Goal: Understand process/instructions: Learn about a topic

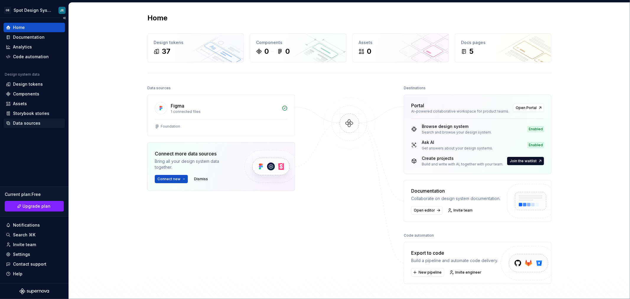
click at [35, 120] on div "Data sources" at bounding box center [34, 122] width 61 height 9
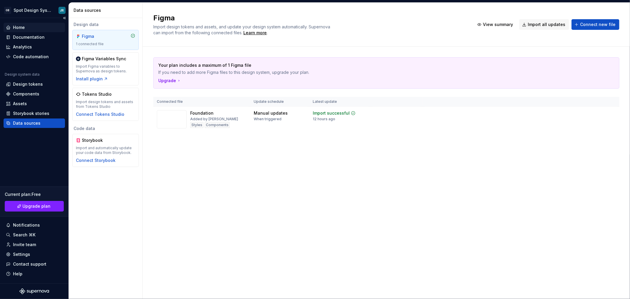
click at [23, 26] on div "Home" at bounding box center [19, 28] width 12 height 6
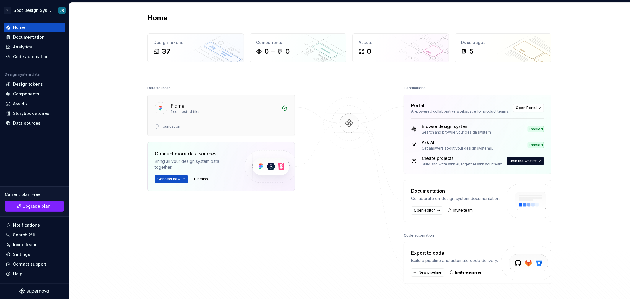
click at [202, 109] on div "Figma" at bounding box center [225, 105] width 108 height 7
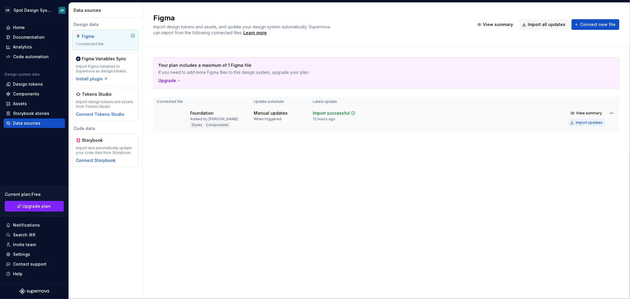
click at [589, 122] on div "Import updates" at bounding box center [589, 122] width 27 height 5
click at [35, 84] on div "Design tokens" at bounding box center [28, 84] width 30 height 6
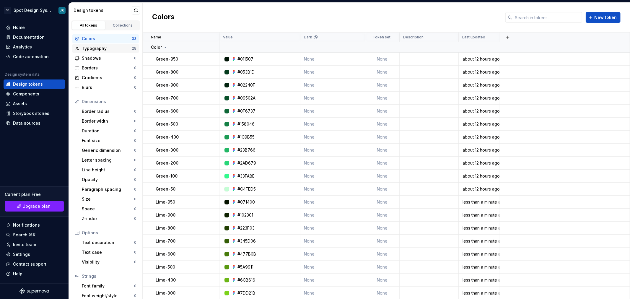
click at [107, 49] on div "Typography" at bounding box center [107, 49] width 50 height 6
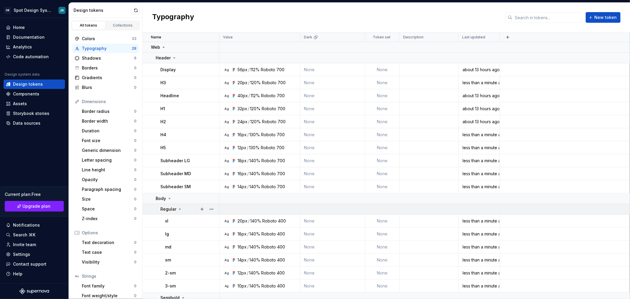
click at [179, 210] on icon at bounding box center [180, 209] width 5 height 5
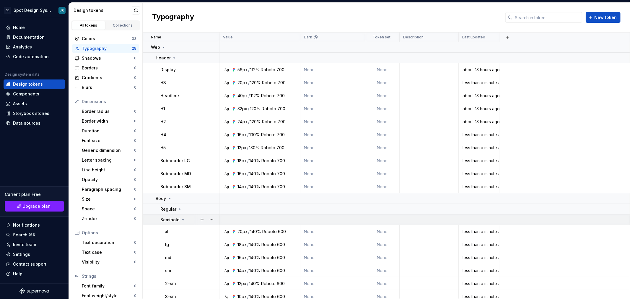
click at [183, 220] on icon at bounding box center [183, 220] width 1 height 1
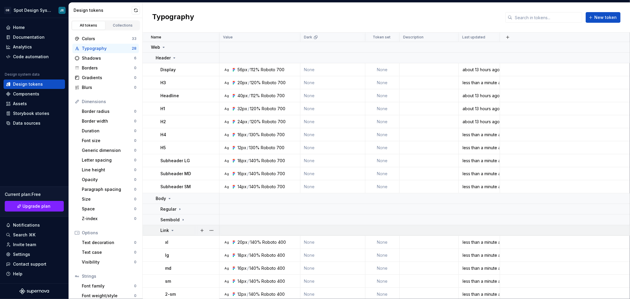
click at [173, 230] on icon at bounding box center [172, 230] width 1 height 1
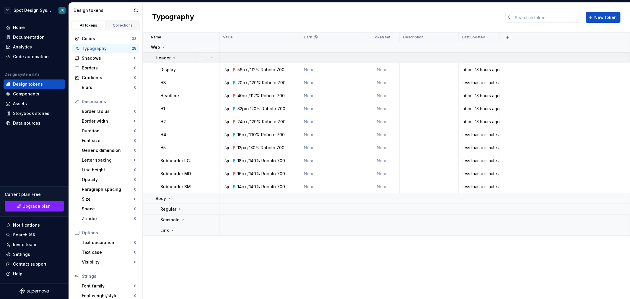
click at [174, 58] on icon at bounding box center [174, 58] width 1 height 1
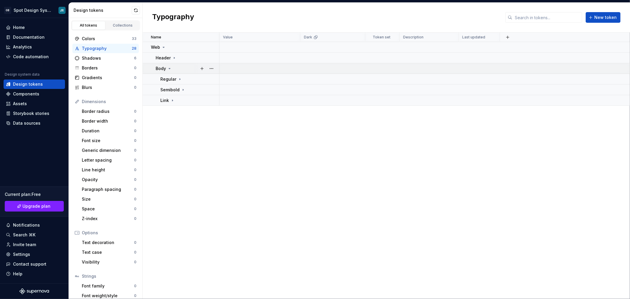
click at [170, 68] on icon at bounding box center [169, 68] width 1 height 1
click at [101, 58] on div "Shadows" at bounding box center [108, 58] width 52 height 6
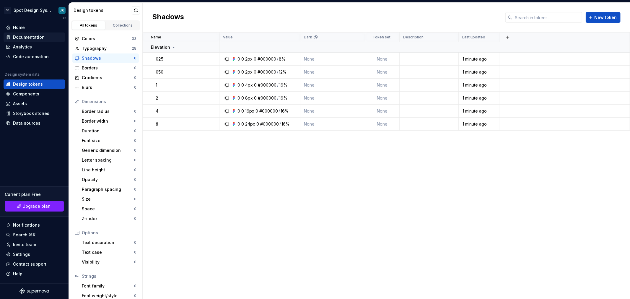
click at [38, 38] on div "Documentation" at bounding box center [29, 37] width 32 height 6
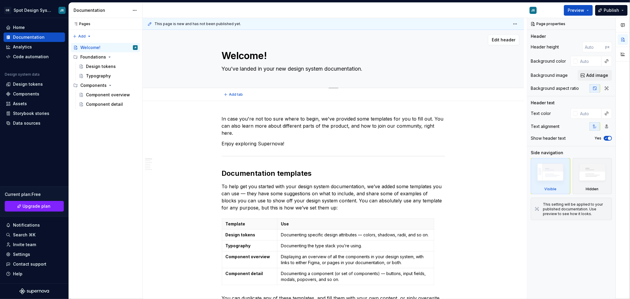
click at [242, 54] on textarea "Welcome!" at bounding box center [332, 56] width 223 height 14
type textarea "*"
type textarea "o"
type textarea "*"
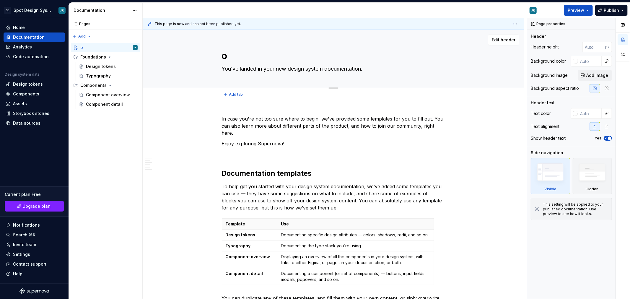
type textarea "oL"
type textarea "*"
type textarea "oLÁ"
type textarea "*"
type textarea "oL"
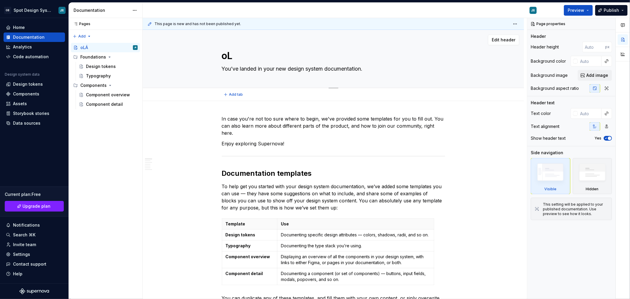
type textarea "*"
type textarea "o"
type textarea "*"
type textarea "Untitled page"
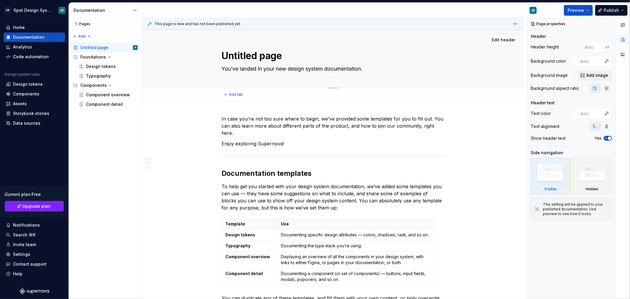
type textarea "*"
type textarea "Untitled pageO"
type textarea "*"
type textarea "Untitled pageOl"
type textarea "*"
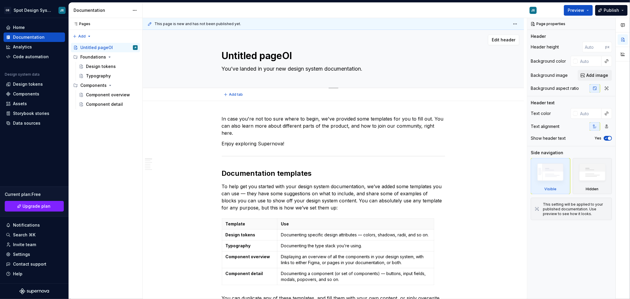
type textarea "Untitled pageOl"
click at [242, 54] on textarea "Untitled pageOl" at bounding box center [332, 56] width 223 height 14
type textarea "*"
type textarea "O"
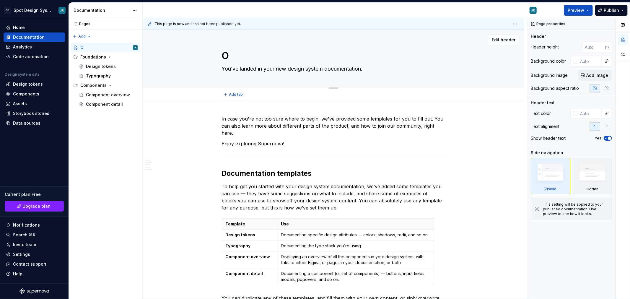
type textarea "*"
type textarea "Ol"
type textarea "*"
type textarea "Olá"
type textarea "*"
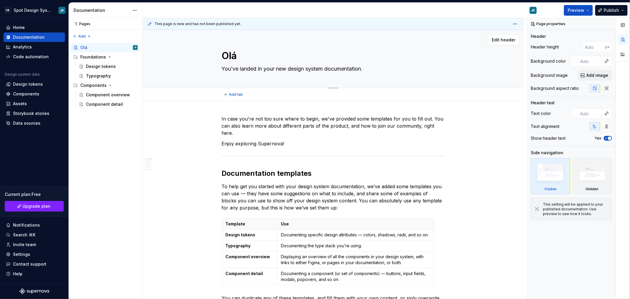
type textarea "Ol"
type textarea "*"
type textarea "O"
type textarea "*"
type textarea "OB"
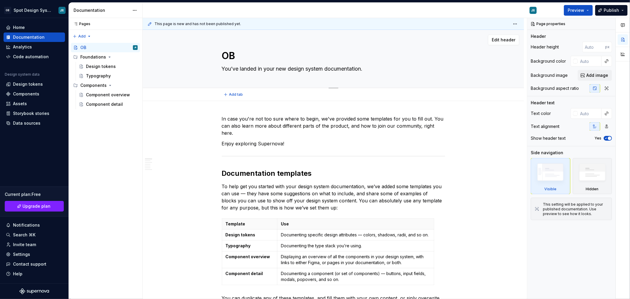
type textarea "*"
type textarea "O"
type textarea "*"
type textarea "Untitled page"
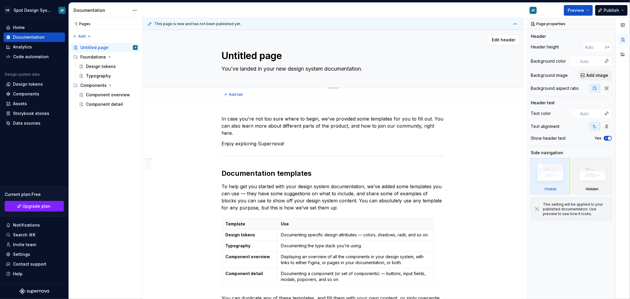
type textarea "*"
type textarea "Untitled pageB"
type textarea "*"
type textarea "Untitled pageBe"
click at [242, 54] on textarea "Untitled pageBe" at bounding box center [332, 56] width 223 height 14
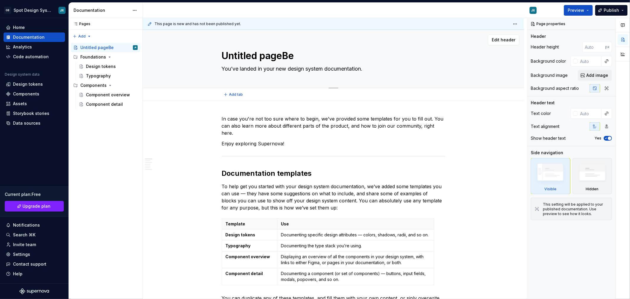
click at [242, 54] on textarea "Untitled pageBe" at bounding box center [332, 56] width 223 height 14
type textarea "*"
type textarea "B"
type textarea "*"
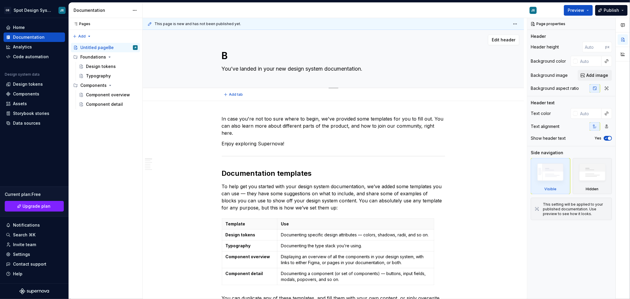
type textarea "Be"
type textarea "*"
type textarea "Bem"
type textarea "*"
type textarea "Bem"
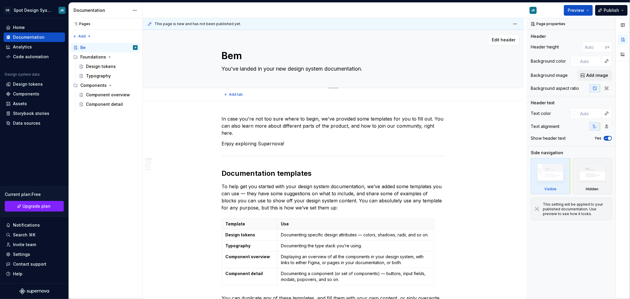
type textarea "*"
type textarea "Bem v"
type textarea "*"
type textarea "Bem vi"
type textarea "*"
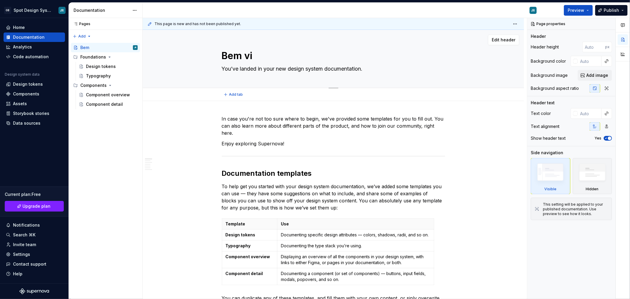
type textarea "Bem vin"
type textarea "*"
type textarea "Bem vind"
type textarea "*"
type textarea "Bem vindo"
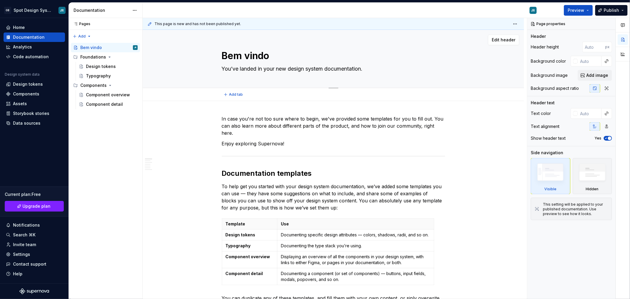
type textarea "*"
type textarea "Bem vindos"
type textarea "*"
type textarea "Bem vindos"
click at [246, 70] on textarea "You’ve landed in your new design system documentation." at bounding box center [332, 68] width 223 height 9
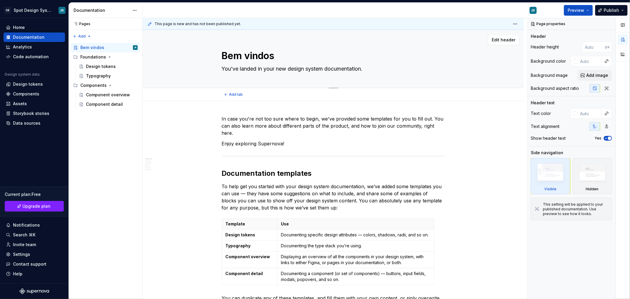
click at [246, 70] on textarea "You’ve landed in your new design system documentation." at bounding box center [332, 68] width 223 height 9
type textarea "*"
type textarea "O"
type textarea "*"
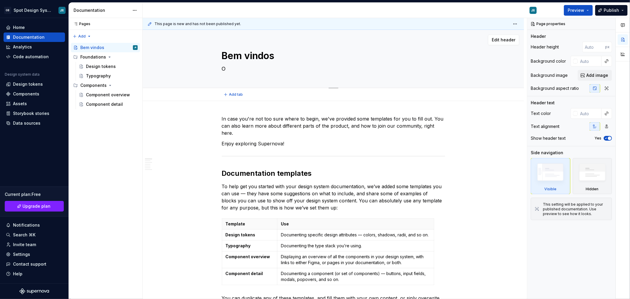
type textarea "O"
type textarea "*"
type textarea "O S"
type textarea "*"
type textarea "O Sp"
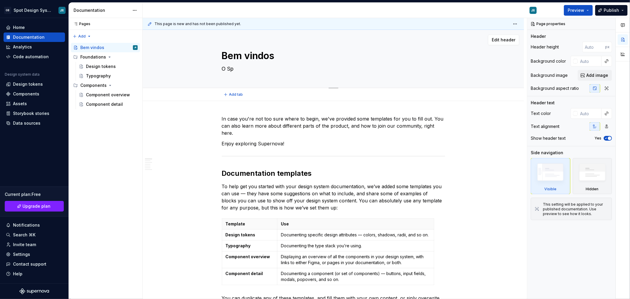
type textarea "*"
type textarea "O Spo"
type textarea "*"
type textarea "O Spot"
type textarea "*"
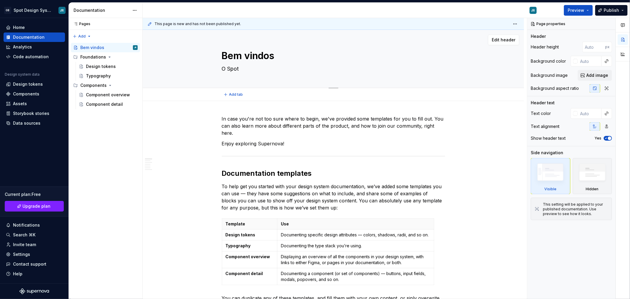
type textarea "O Spot"
type textarea "*"
type textarea "O Spot D"
type textarea "*"
type textarea "O Spot De"
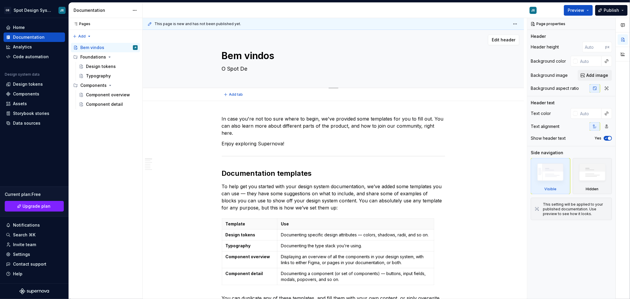
type textarea "*"
type textarea "O Spot Des"
type textarea "*"
type textarea "O Spot Desi"
type textarea "*"
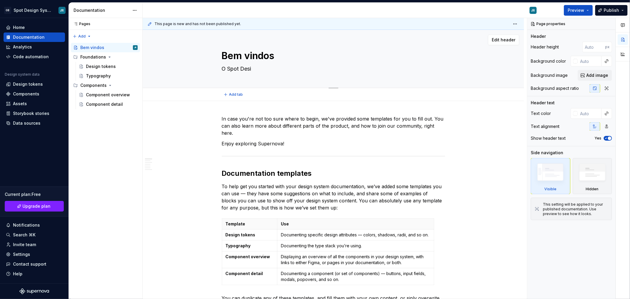
type textarea "O Spot Desig"
type textarea "*"
type textarea "O Spot Design"
type textarea "*"
type textarea "O Spot Design"
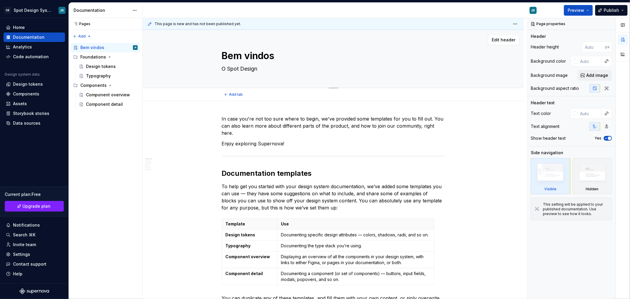
type textarea "*"
type textarea "O Spot Design s"
type textarea "*"
type textarea "O Spot Design sy"
type textarea "*"
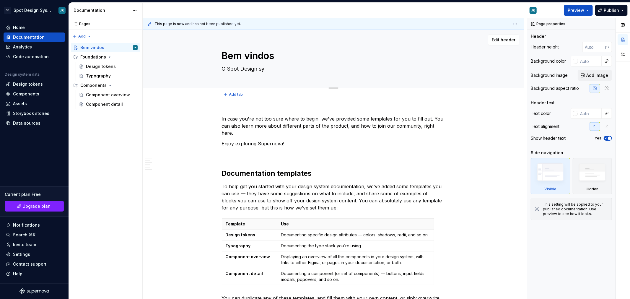
type textarea "O Spot Design sys"
type textarea "*"
type textarea "O Spot Design syse"
type textarea "*"
type textarea "O Spot Design sys"
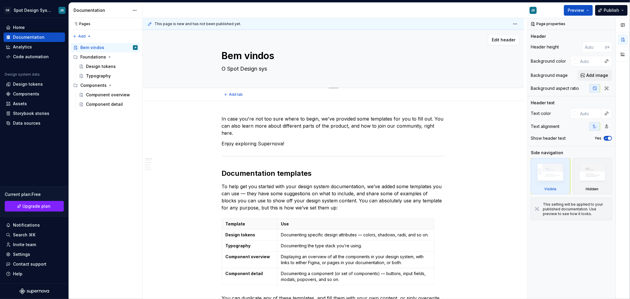
type textarea "*"
type textarea "O Spot Design syst"
type textarea "*"
type textarea "O Spot Design syste"
type textarea "*"
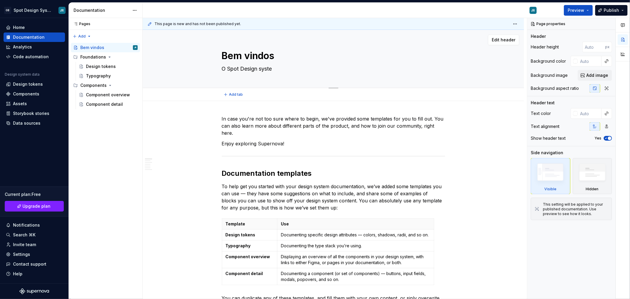
type textarea "O Spot Design system"
type textarea "*"
type textarea "O Spot Design system"
type textarea "*"
type textarea "O Spot Design system"
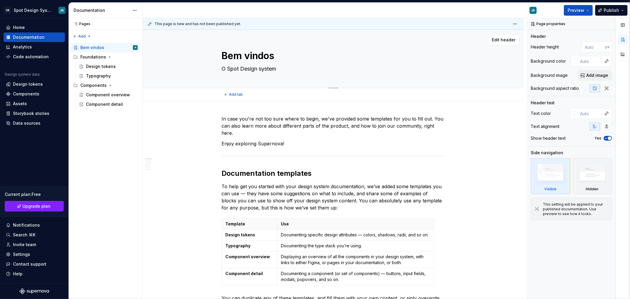
type textarea "*"
type textarea "O Spot Design syste"
type textarea "*"
type textarea "O Spot Design syst"
type textarea "*"
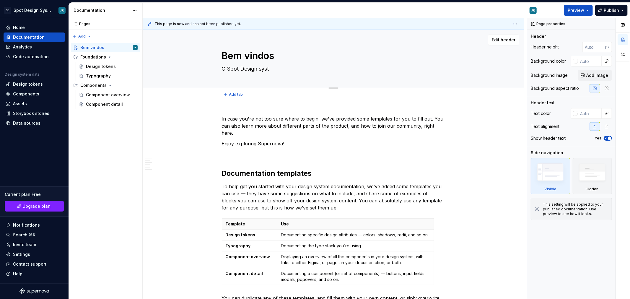
type textarea "O Spot Design sys"
type textarea "*"
type textarea "O Spot Design sy"
type textarea "*"
type textarea "O Spot Design s"
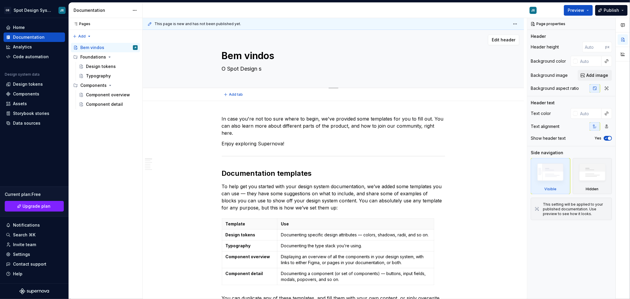
type textarea "*"
type textarea "O Spot Design"
type textarea "*"
type textarea "O Spot Design S"
type textarea "*"
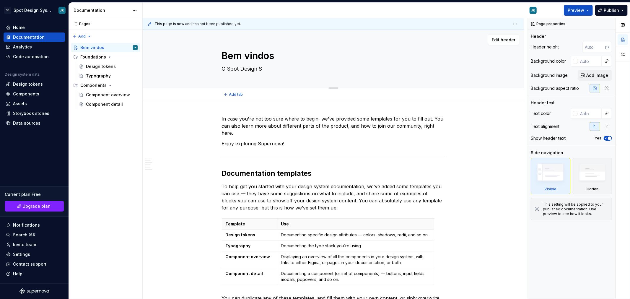
type textarea "O Spot Design Sy"
type textarea "*"
type textarea "O Spot Design Sys"
type textarea "*"
type textarea "O Spot Design Syst"
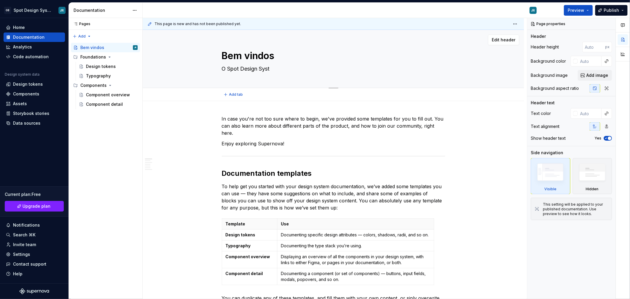
type textarea "*"
type textarea "O Spot Design Syste"
type textarea "*"
type textarea "O Spot Design System"
type textarea "*"
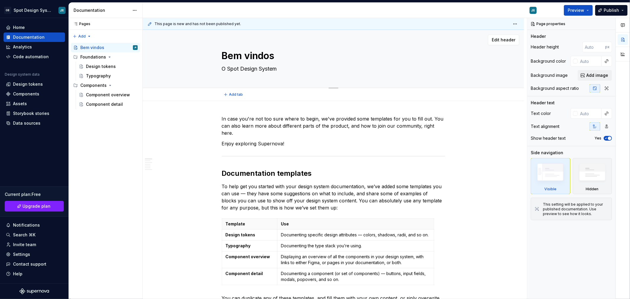
type textarea "O Spot Design System"
type textarea "*"
type textarea "O Spot Design System é"
type textarea "*"
type textarea "O Spot Design System é"
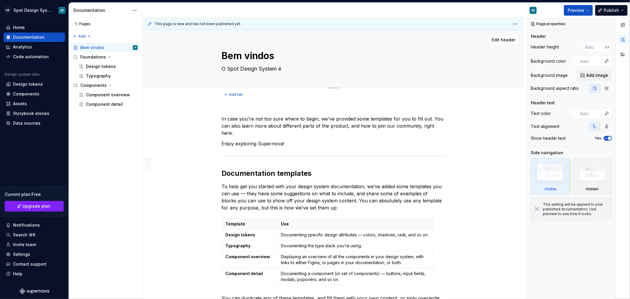
type textarea "*"
type textarea "O Spot Design System é o"
type textarea "*"
type textarea "O Spot Design System é o"
type textarea "*"
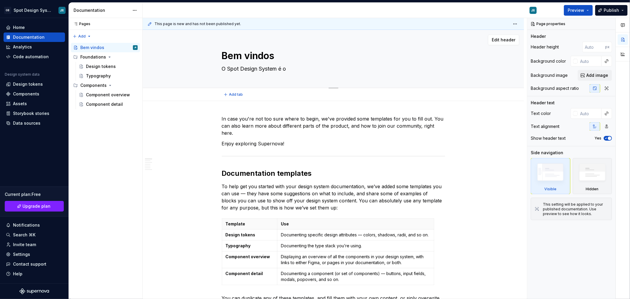
type textarea "O Spot Design System é o"
type textarea "*"
type textarea "O Spot Design System é"
type textarea "*"
type textarea "O Spot Design System é"
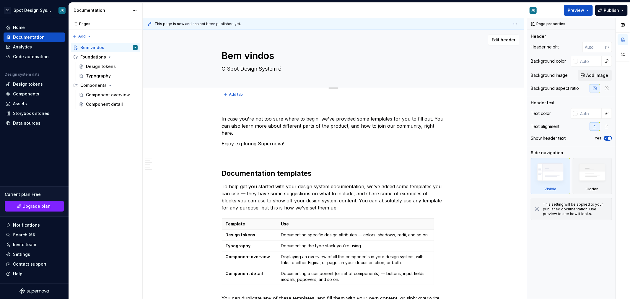
type textarea "*"
type textarea "O Spot Design System"
type textarea "*"
type textarea "O Spot Design System -"
type textarea "*"
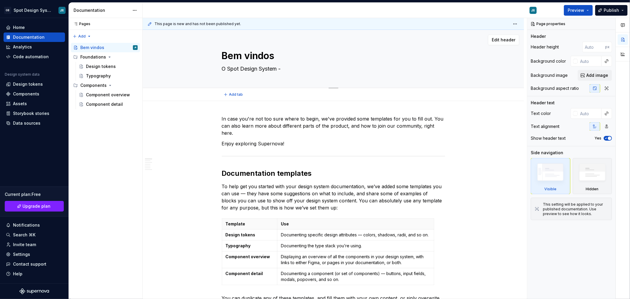
type textarea "O Spot Design System -"
type textarea "*"
type textarea "O Spot Design System - D"
type textarea "*"
type textarea "O Spot Design System - DS"
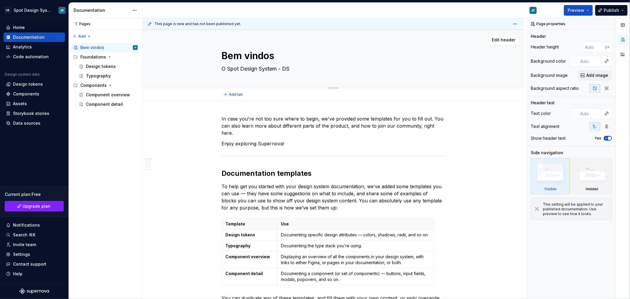
type textarea "*"
type textarea "O Spot Design System - DS"
type textarea "*"
type textarea "O Spot Design System - DS o"
type textarea "*"
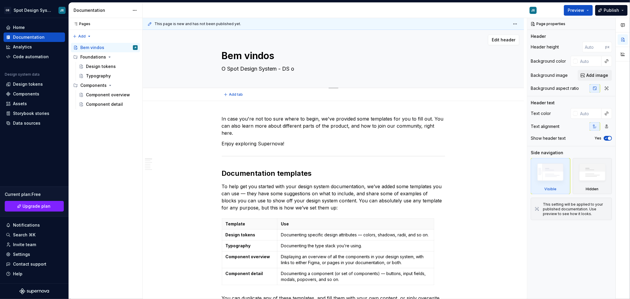
type textarea "O Spot Design System - DS of"
type textarea "*"
type textarea "O Spot Design System - DS ofi"
type textarea "*"
type textarea "O Spot Design System - DS of"
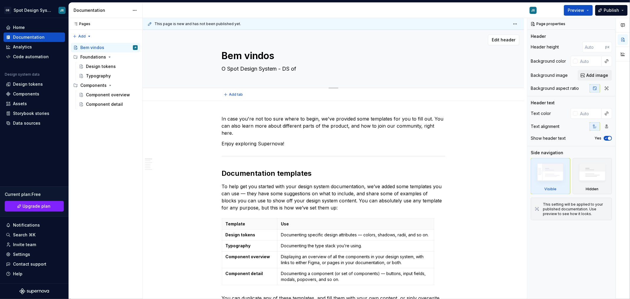
type textarea "*"
type textarea "O Spot Design System - DS o"
type textarea "*"
type textarea "O Spot Design System - DS"
type textarea "*"
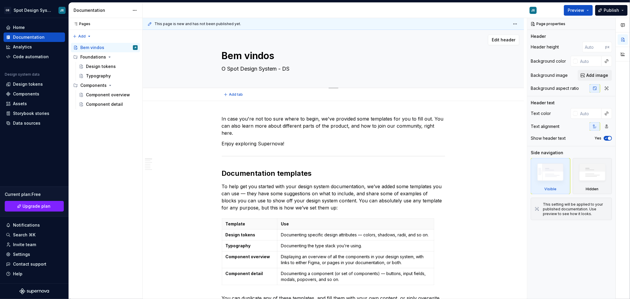
type textarea "O Spot Design System - DS"
type textarea "*"
type textarea "O Spot Design System - D"
type textarea "*"
type textarea "O Spot Design System -"
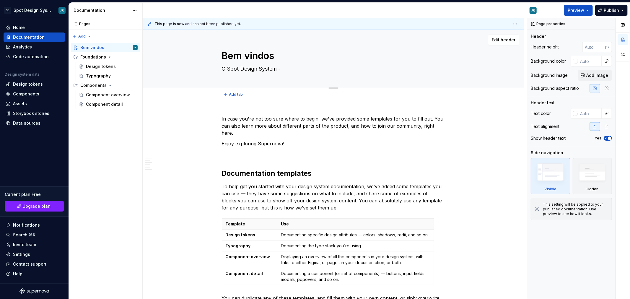
type textarea "*"
type textarea "O Spot Design System -"
type textarea "*"
type textarea "O Spot Design System"
type textarea "*"
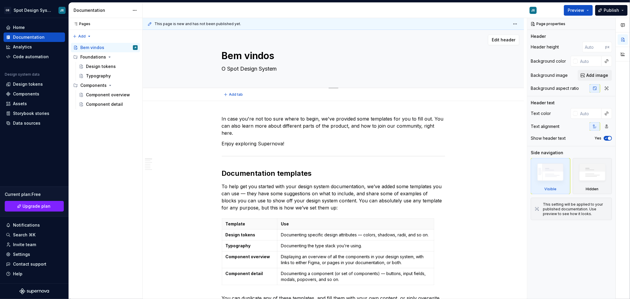
type textarea "O Spot Design System"
type textarea "*"
type textarea "O Spot Design System"
click at [255, 57] on textarea "Bem vindos" at bounding box center [332, 56] width 223 height 14
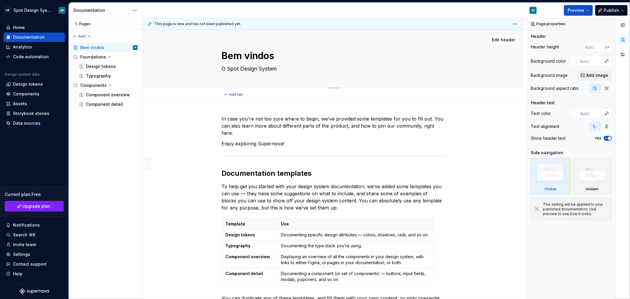
type textarea "*"
type textarea "S"
type textarea "*"
type textarea "Sp"
type textarea "*"
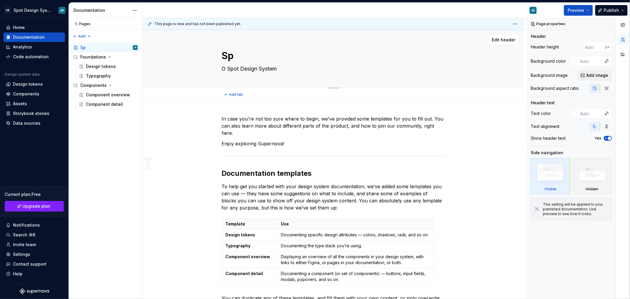
type textarea "Spo"
type textarea "*"
type textarea "Spot"
type textarea "*"
type textarea "Spot"
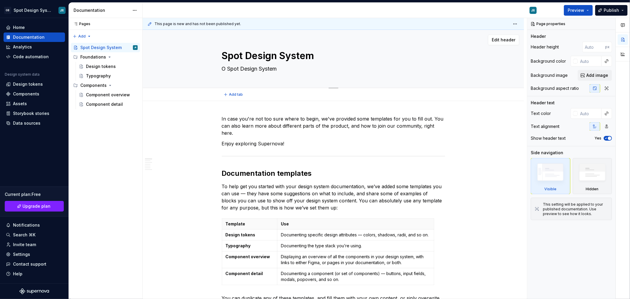
click at [244, 69] on textarea "O Spot Design System" at bounding box center [332, 68] width 223 height 9
click at [104, 67] on div "Design tokens" at bounding box center [101, 67] width 30 height 6
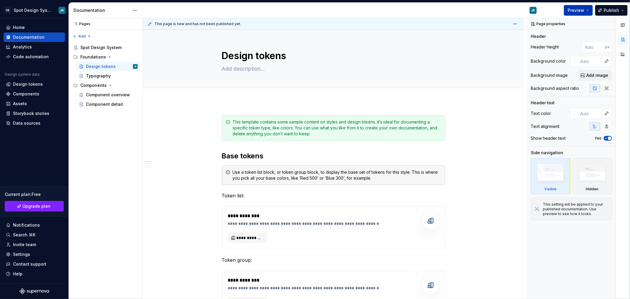
click at [586, 11] on button "Preview" at bounding box center [578, 10] width 29 height 11
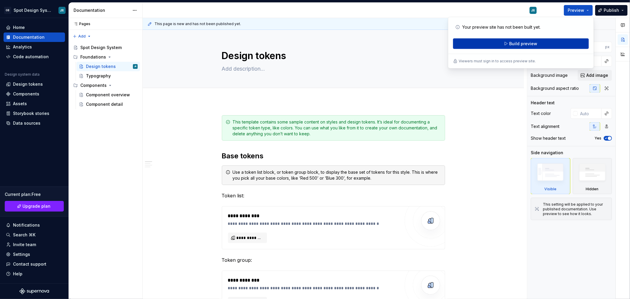
click at [524, 43] on span "Build preview" at bounding box center [523, 44] width 28 height 6
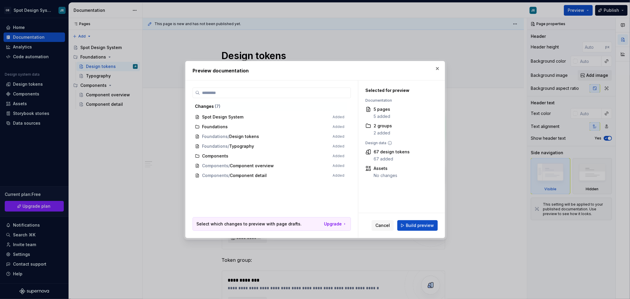
click at [425, 227] on span "Build preview" at bounding box center [420, 226] width 28 height 6
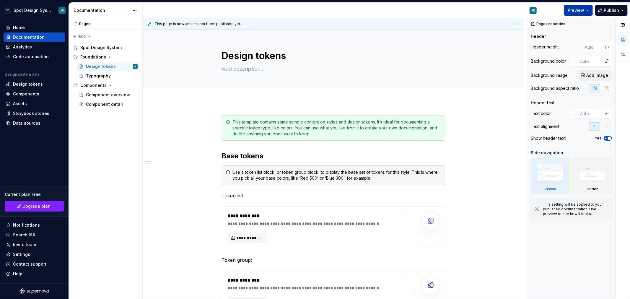
click at [577, 12] on span "Preview" at bounding box center [576, 10] width 17 height 6
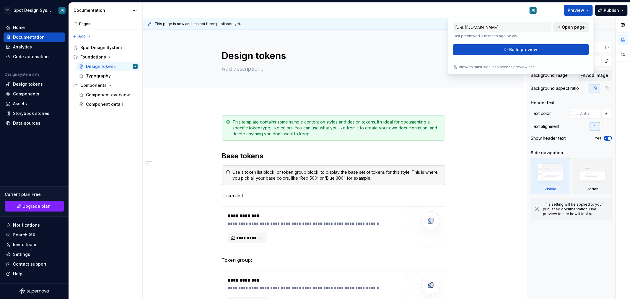
click at [577, 25] on span "Open page" at bounding box center [573, 27] width 23 height 6
